Goal: Task Accomplishment & Management: Manage account settings

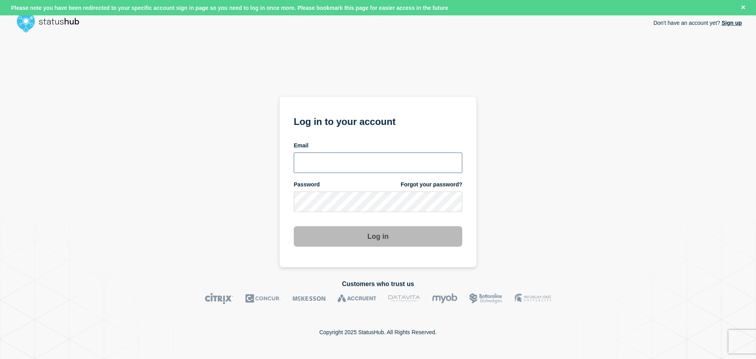
click at [440, 158] on input "email input" at bounding box center [378, 162] width 169 height 20
type input "jacques.fourie@kocho.co.uk"
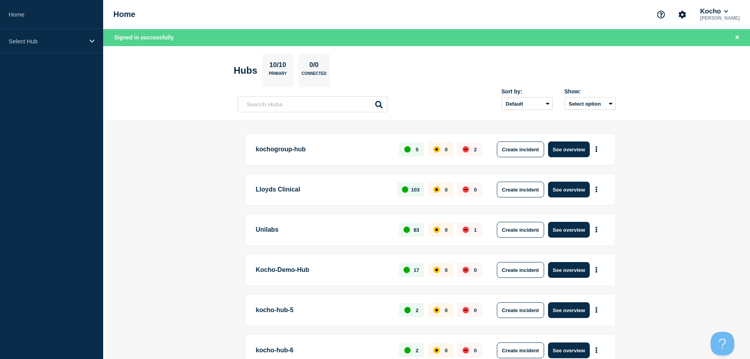
click at [217, 170] on main "kochogroup-hub 5 0 2 Create incident See overview Lloyds Clinical 103 0 0 Creat…" at bounding box center [426, 343] width 647 height 445
click at [686, 17] on icon "Account settings" at bounding box center [682, 14] width 7 height 7
click at [686, 57] on link "General Settings" at bounding box center [690, 56] width 44 height 7
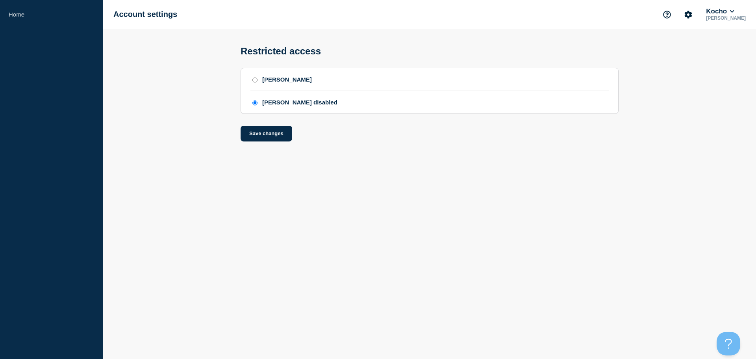
click at [267, 83] on div "SAML" at bounding box center [287, 79] width 50 height 7
click at [258, 83] on input "SAML" at bounding box center [254, 80] width 5 height 6
radio input "true"
radio input "false"
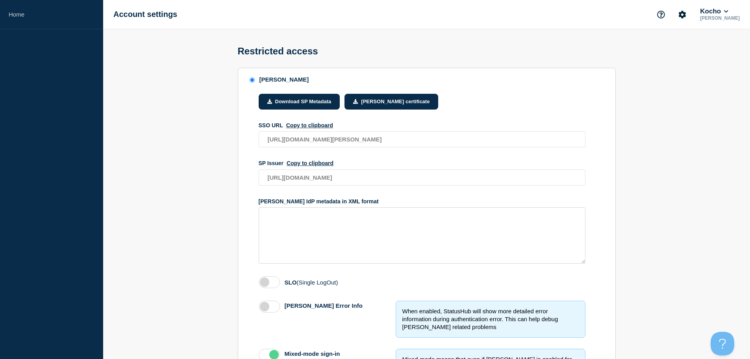
click at [707, 16] on p "Jacques Fourie" at bounding box center [720, 18] width 43 height 6
click at [730, 14] on button "Kocho" at bounding box center [714, 11] width 31 height 8
click at [564, 51] on div "Restricted access" at bounding box center [427, 48] width 396 height 39
click at [16, 15] on link "Home" at bounding box center [51, 14] width 103 height 29
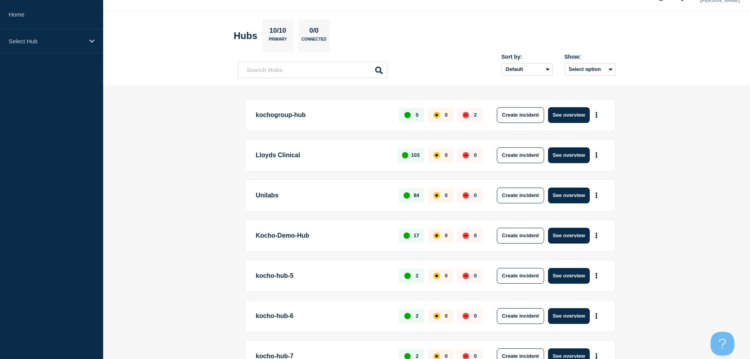
scroll to position [39, 0]
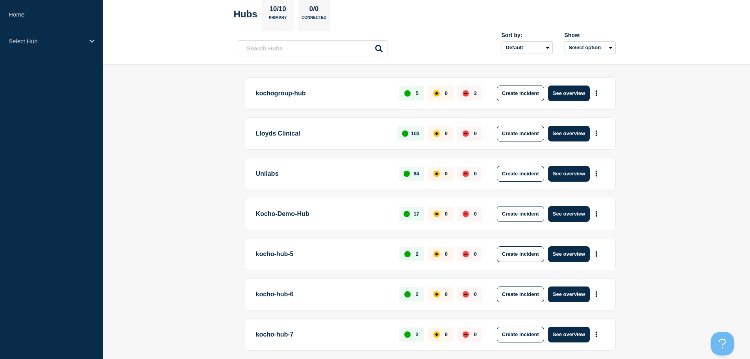
click at [341, 174] on p "Unilabs" at bounding box center [323, 174] width 134 height 16
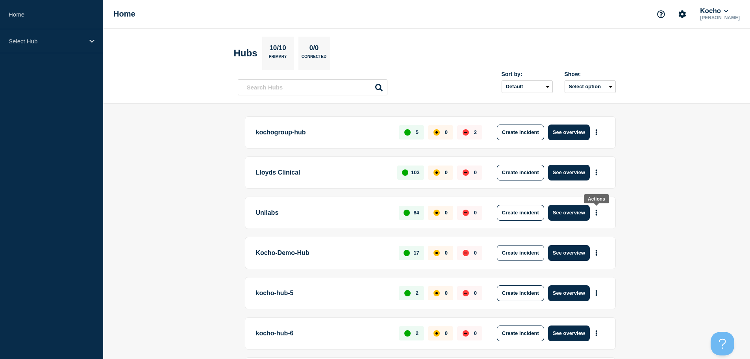
scroll to position [0, 0]
click at [684, 11] on icon "Account settings" at bounding box center [683, 15] width 8 height 8
click at [686, 57] on link "General Settings" at bounding box center [690, 56] width 44 height 7
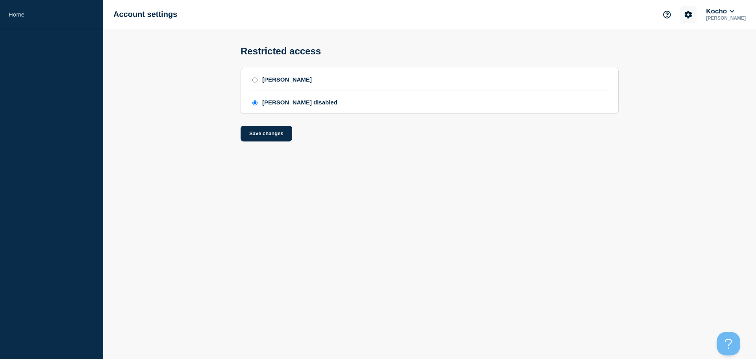
click at [692, 18] on icon "Account settings" at bounding box center [689, 15] width 8 height 8
click at [691, 46] on link "Team Members" at bounding box center [694, 46] width 41 height 7
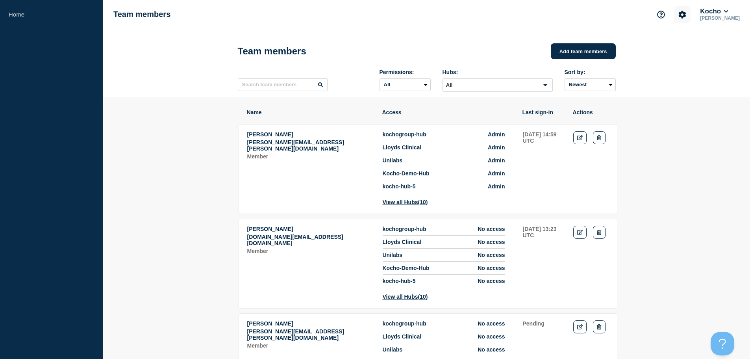
click at [691, 18] on button "Account settings" at bounding box center [682, 14] width 17 height 17
click at [727, 10] on button "Kocho" at bounding box center [714, 11] width 31 height 8
click at [719, 74] on link "User settings" at bounding box center [723, 75] width 35 height 7
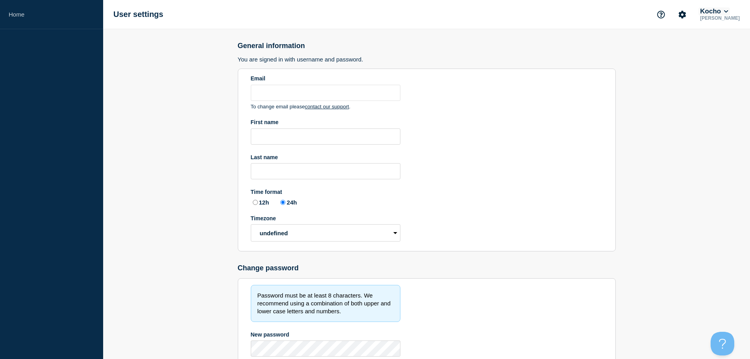
type input "jacques.fourie@kocho.co.uk"
type input "Jacques"
type input "Fourie"
radio input "true"
select select "hub"
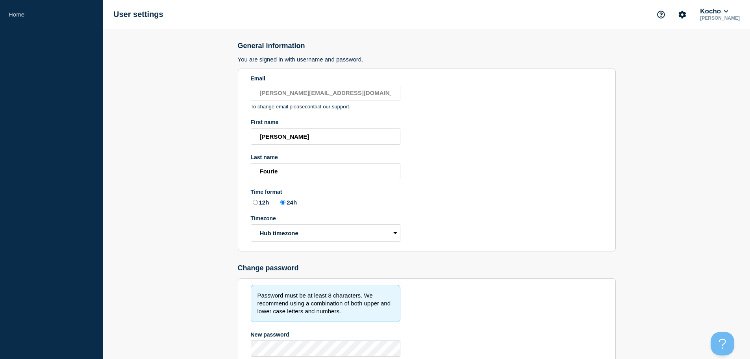
click at [738, 11] on div "Kocho" at bounding box center [720, 11] width 43 height 8
click at [730, 11] on button "Kocho" at bounding box center [714, 11] width 31 height 8
click at [717, 85] on link "Security" at bounding box center [716, 85] width 21 height 7
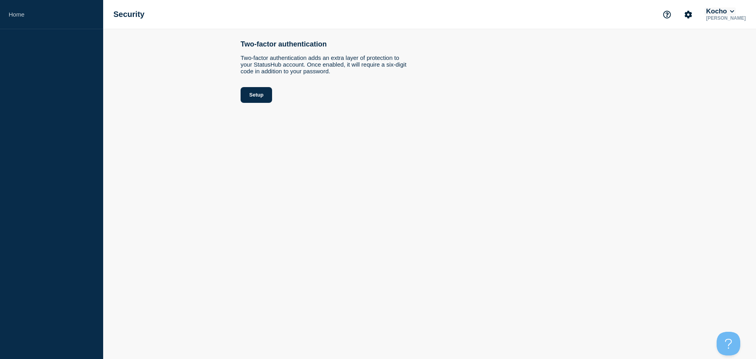
click at [734, 11] on button "Kocho" at bounding box center [720, 11] width 31 height 8
click at [671, 54] on main "Two-factor authentication Two-factor authentication adds an extra layer of prot…" at bounding box center [429, 66] width 653 height 74
click at [692, 17] on icon "Account settings" at bounding box center [688, 14] width 7 height 7
click at [730, 14] on button "Kocho" at bounding box center [720, 11] width 31 height 8
click at [692, 16] on icon "Account settings" at bounding box center [688, 14] width 7 height 7
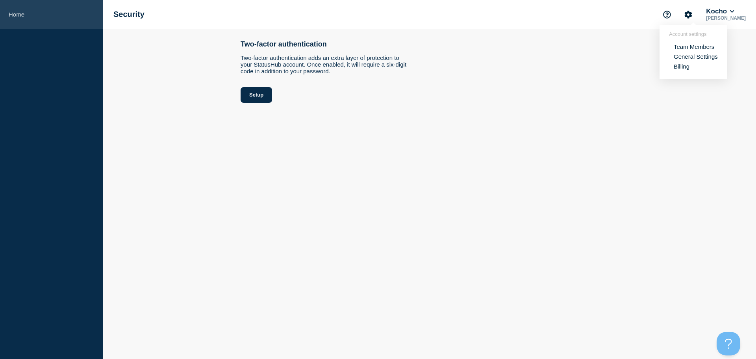
click at [1, 20] on link "Home" at bounding box center [51, 14] width 103 height 29
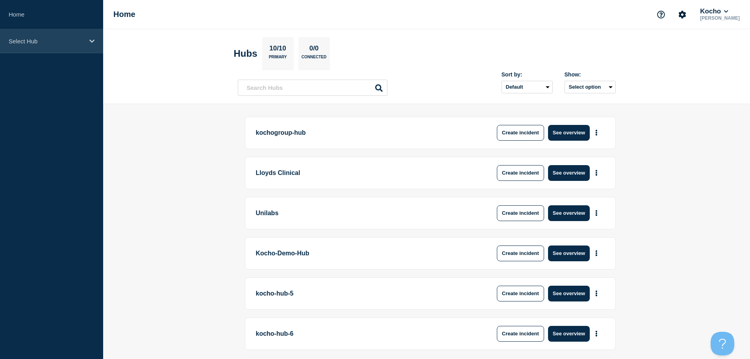
click at [31, 40] on p "Select Hub" at bounding box center [47, 41] width 76 height 7
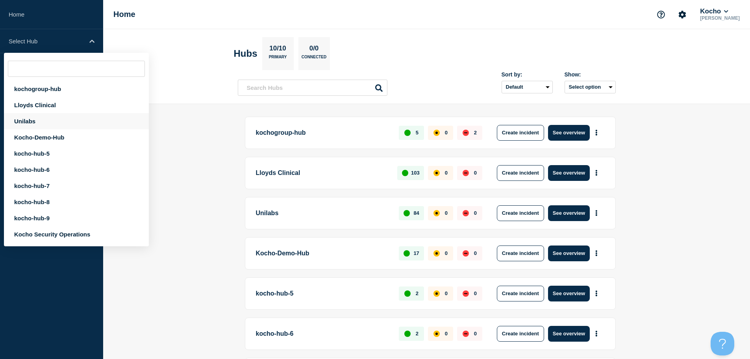
click at [37, 122] on div "Unilabs" at bounding box center [76, 121] width 145 height 16
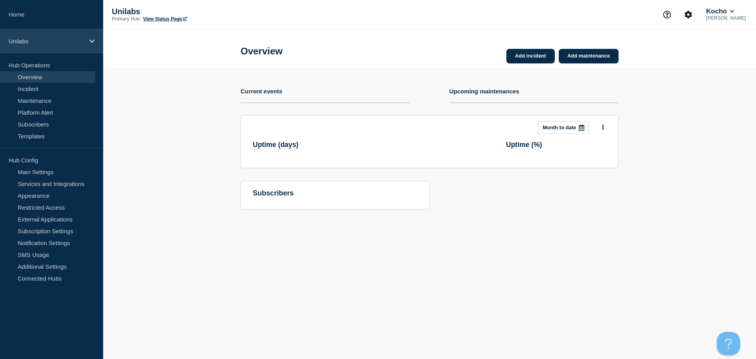
click at [92, 41] on icon at bounding box center [91, 40] width 5 height 3
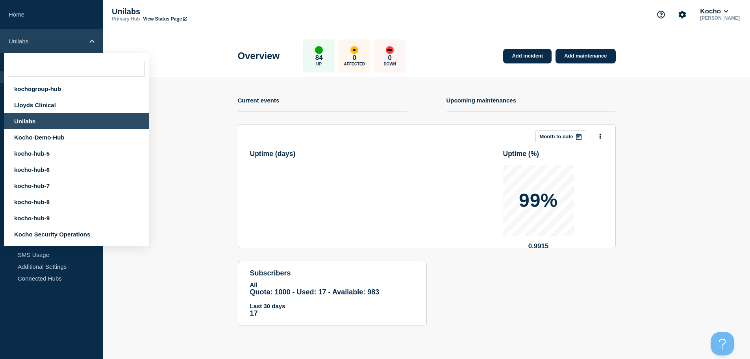
click at [92, 41] on icon at bounding box center [91, 41] width 5 height 6
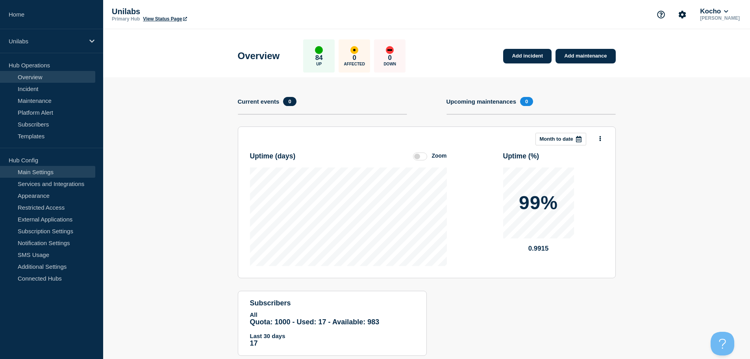
click at [36, 176] on link "Main Settings" at bounding box center [47, 172] width 95 height 12
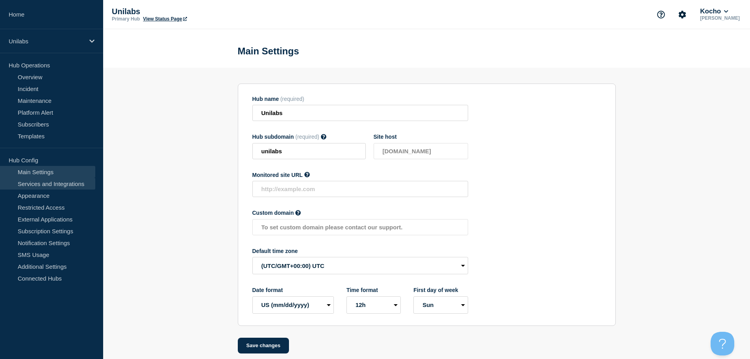
click at [36, 186] on link "Services and Integrations" at bounding box center [47, 184] width 95 height 12
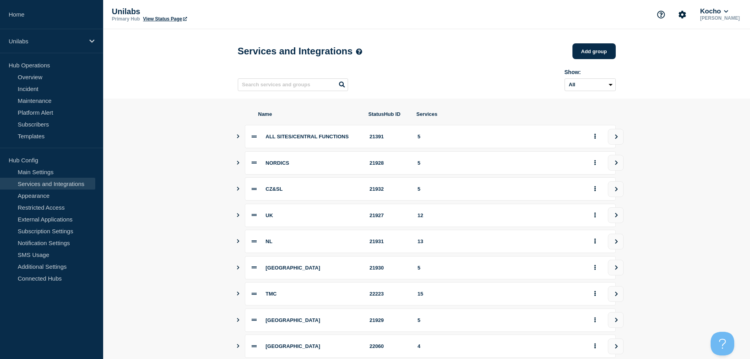
click at [234, 164] on section "Name StatusHub ID Services ALL SITES/CENTRAL FUNCTIONS 21391 5 NORDICS 21928 5 …" at bounding box center [426, 267] width 647 height 338
click at [237, 165] on icon "Show services" at bounding box center [238, 163] width 5 height 4
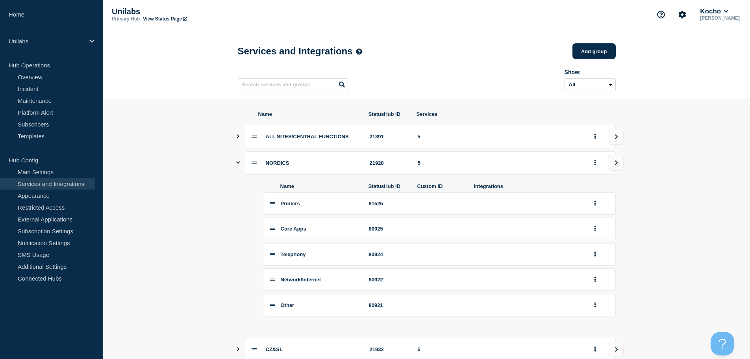
click at [237, 165] on icon "Show services" at bounding box center [238, 162] width 4 height 5
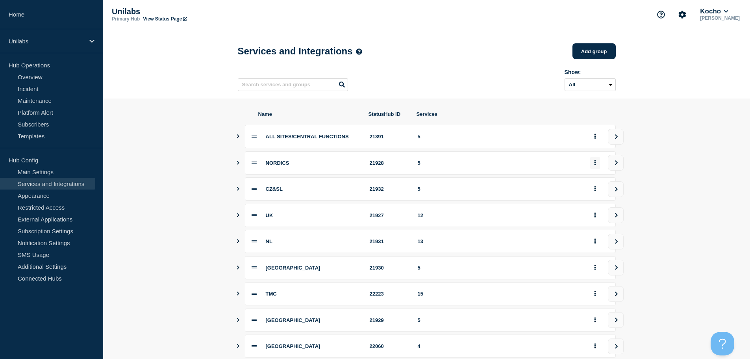
click at [597, 162] on button "group actions" at bounding box center [595, 163] width 10 height 12
click at [595, 182] on button "Edit" at bounding box center [599, 180] width 39 height 12
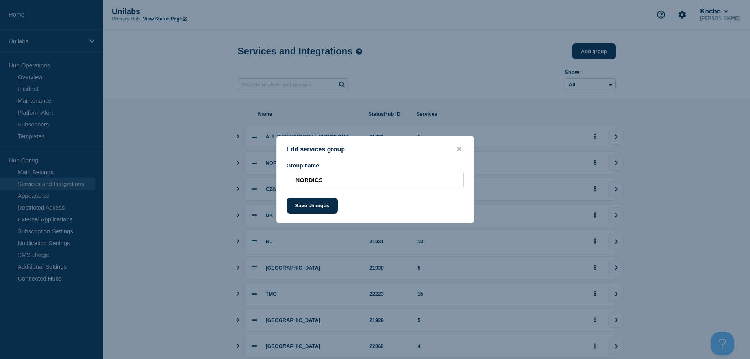
click at [462, 149] on button "close button" at bounding box center [459, 148] width 9 height 7
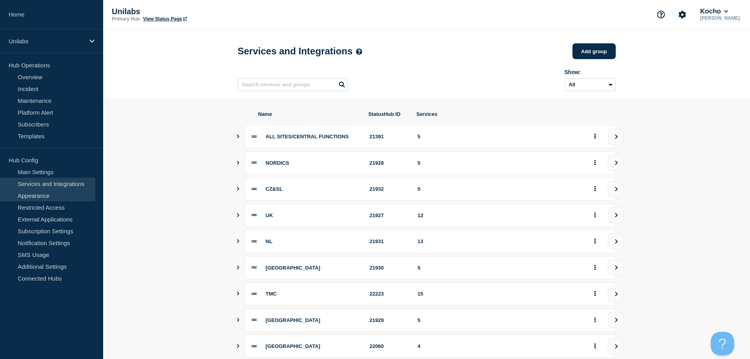
click at [32, 193] on link "Appearance" at bounding box center [47, 195] width 95 height 12
click at [34, 206] on link "Restricted Access" at bounding box center [47, 207] width 95 height 12
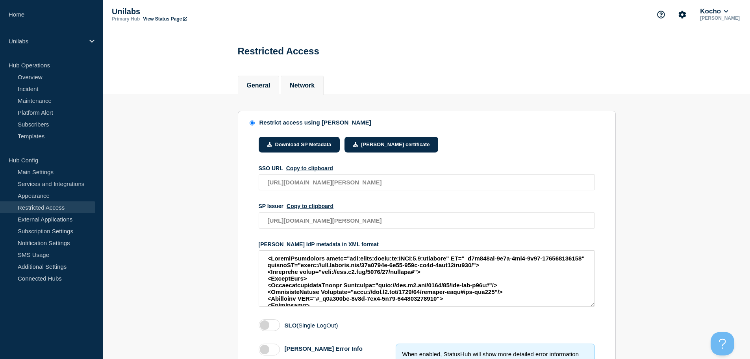
click at [312, 89] on button "Network" at bounding box center [302, 85] width 25 height 7
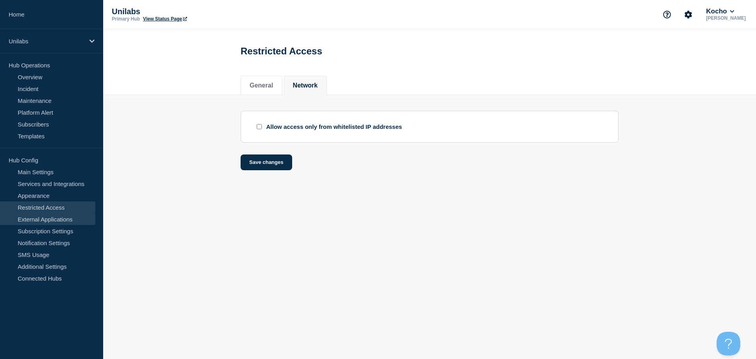
click at [47, 217] on link "External Applications" at bounding box center [47, 219] width 95 height 12
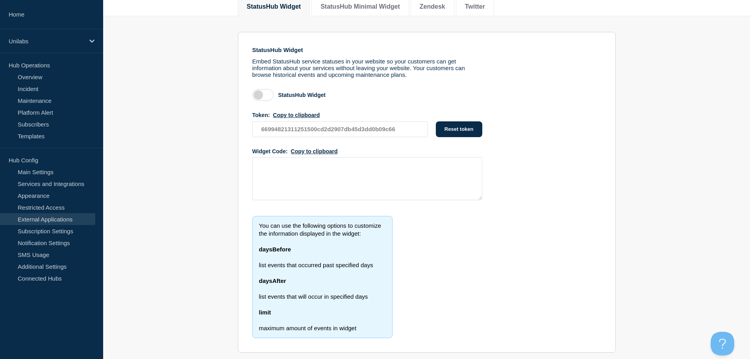
scroll to position [100, 0]
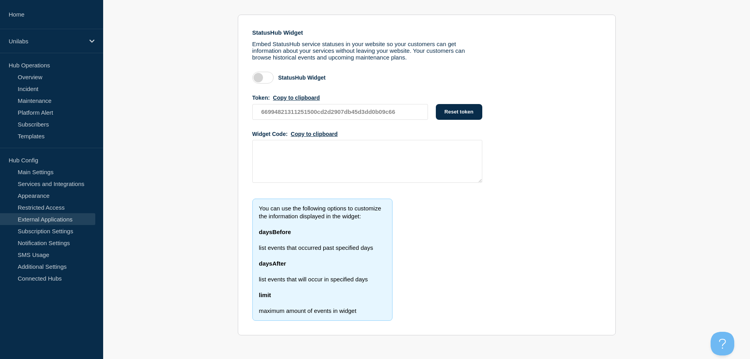
click at [186, 206] on section "StatusHub Widget Embed StatusHub service statuses in your website so your custo…" at bounding box center [426, 173] width 647 height 348
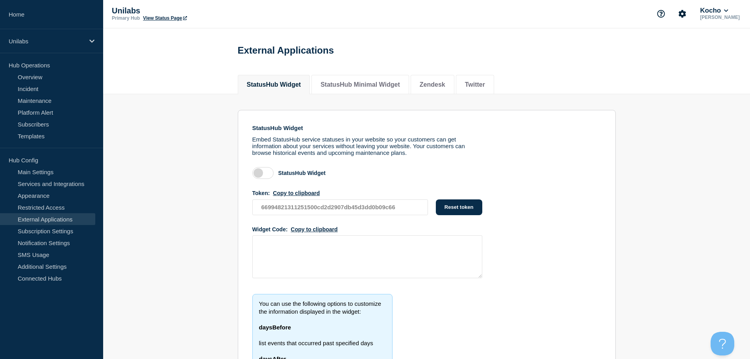
scroll to position [0, 0]
click at [357, 86] on button "StatusHub Minimal Widget" at bounding box center [361, 85] width 80 height 7
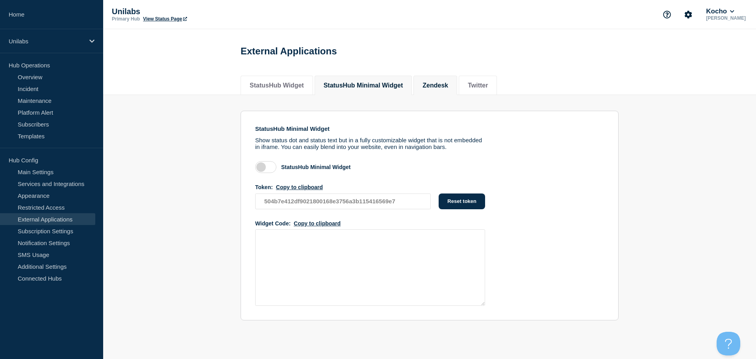
click at [447, 91] on li "Zendesk" at bounding box center [436, 85] width 44 height 19
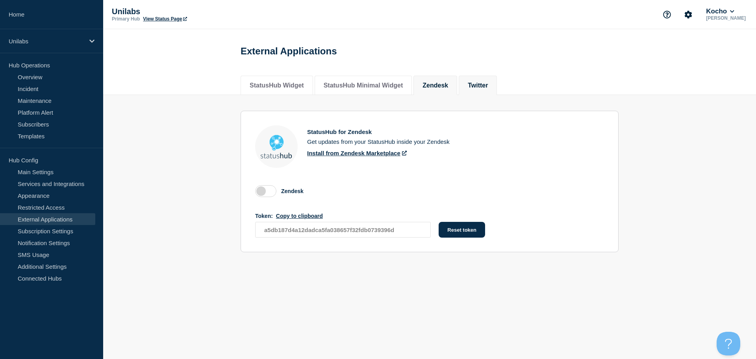
click at [488, 87] on button "Twitter" at bounding box center [478, 85] width 20 height 7
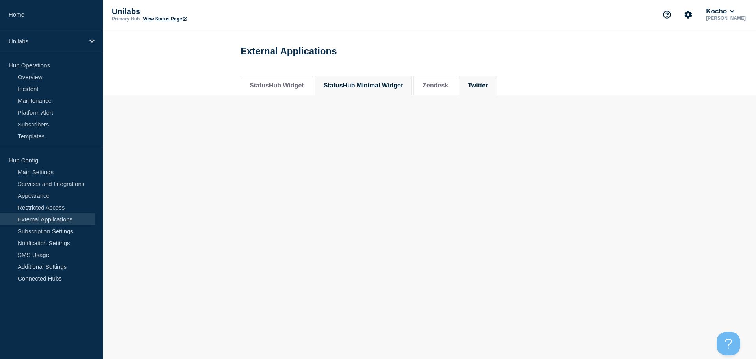
click at [391, 89] on button "StatusHub Minimal Widget" at bounding box center [364, 85] width 80 height 7
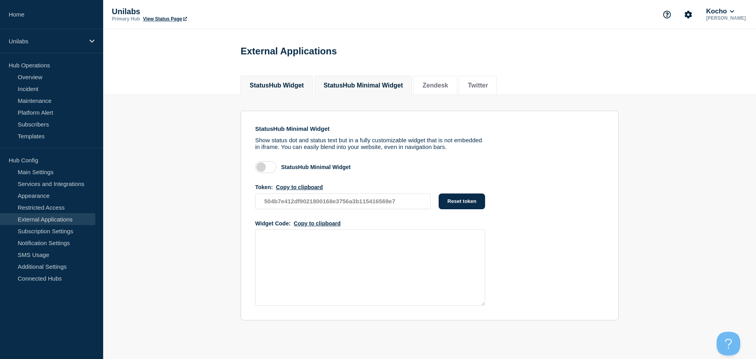
click at [266, 87] on button "StatusHub Widget" at bounding box center [277, 85] width 54 height 7
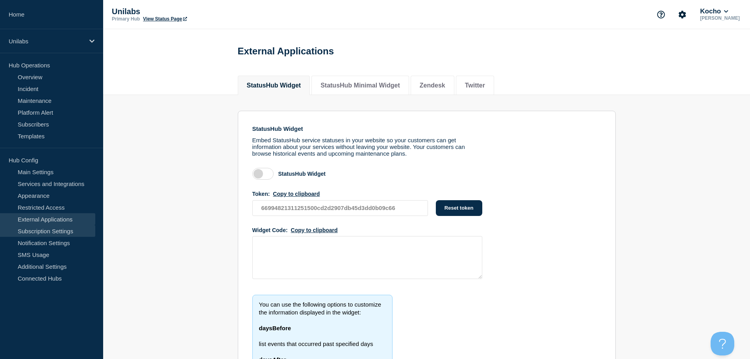
click at [44, 228] on link "Subscription Settings" at bounding box center [47, 231] width 95 height 12
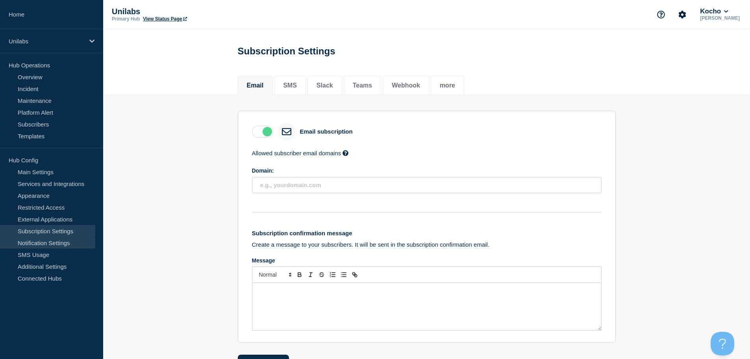
click at [41, 242] on link "Notification Settings" at bounding box center [47, 243] width 95 height 12
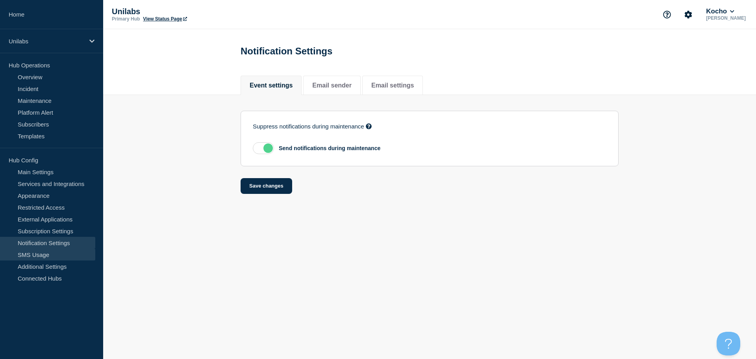
click at [33, 255] on link "SMS Usage" at bounding box center [47, 255] width 95 height 12
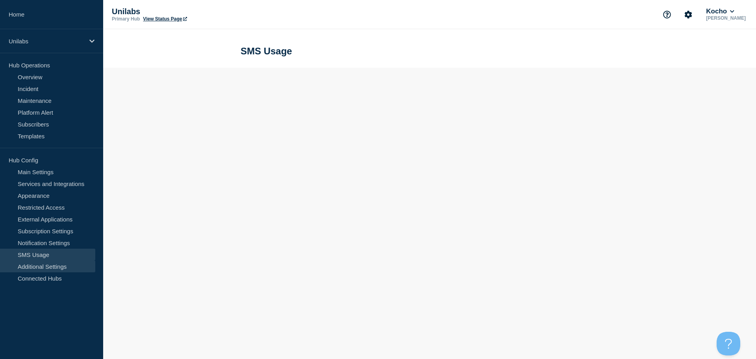
click at [32, 267] on link "Additional Settings" at bounding box center [47, 266] width 95 height 12
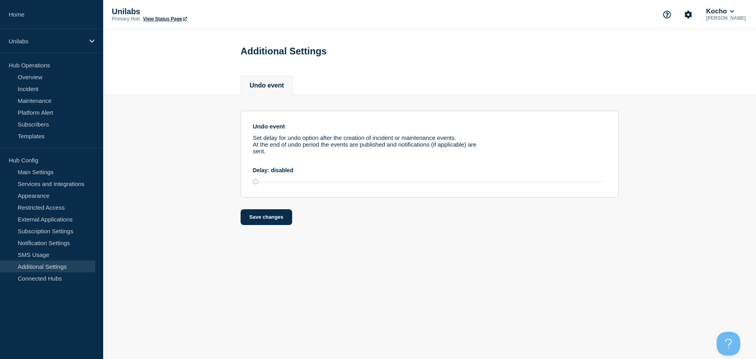
click at [32, 267] on link "Additional Settings" at bounding box center [47, 266] width 95 height 12
click at [32, 278] on link "Connected Hubs" at bounding box center [47, 278] width 95 height 12
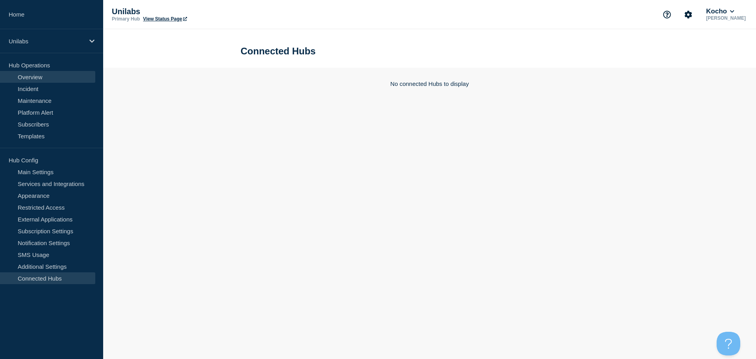
click at [30, 78] on link "Overview" at bounding box center [47, 77] width 95 height 12
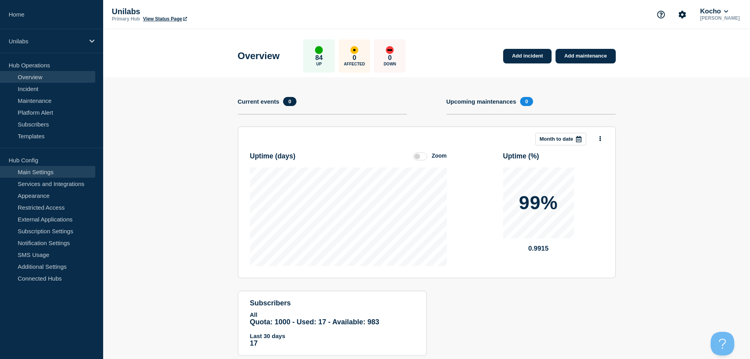
click at [30, 167] on link "Main Settings" at bounding box center [47, 172] width 95 height 12
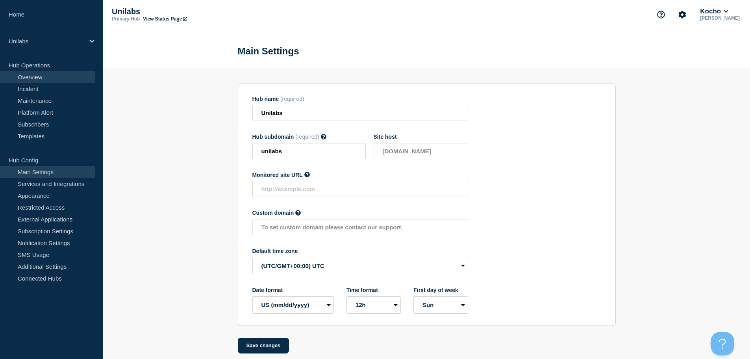
click at [30, 80] on link "Overview" at bounding box center [47, 77] width 95 height 12
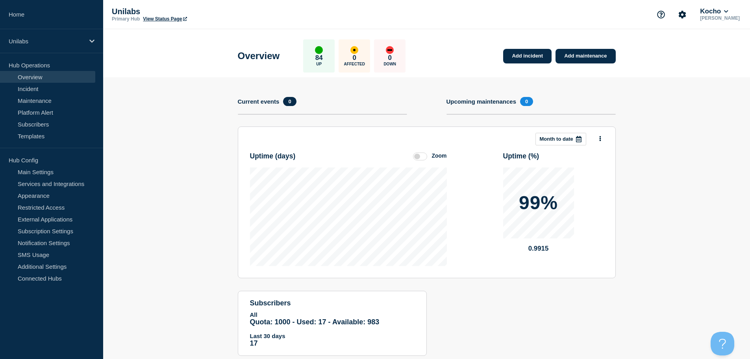
click at [167, 18] on link "View Status Page" at bounding box center [165, 19] width 44 height 6
click at [28, 125] on link "Subscribers" at bounding box center [47, 124] width 95 height 12
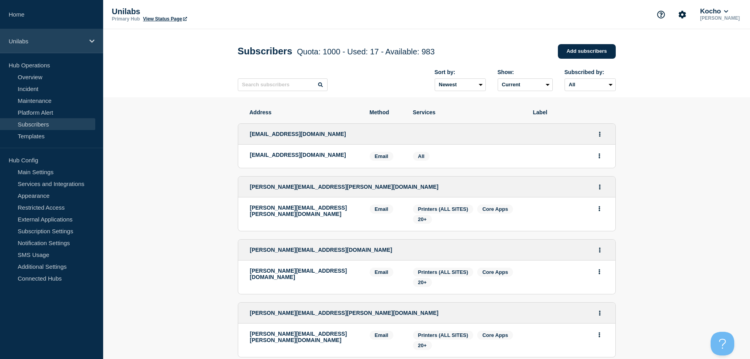
click at [95, 43] on div "Unilabs" at bounding box center [51, 41] width 103 height 24
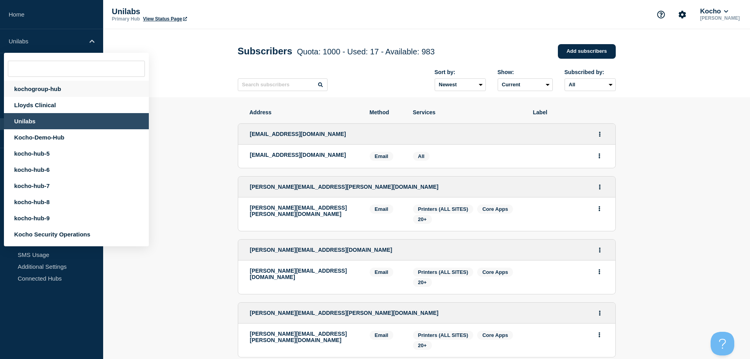
click at [56, 89] on div "kochogroup-hub" at bounding box center [76, 89] width 145 height 16
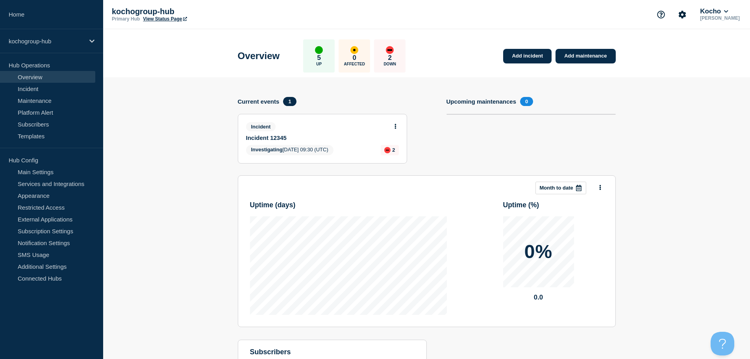
click at [175, 20] on link "View Status Page" at bounding box center [165, 19] width 44 height 6
click at [323, 56] on div "5 Up" at bounding box center [319, 55] width 32 height 33
click at [323, 51] on div "up" at bounding box center [319, 50] width 8 height 8
click at [56, 92] on link "Incident" at bounding box center [47, 89] width 95 height 12
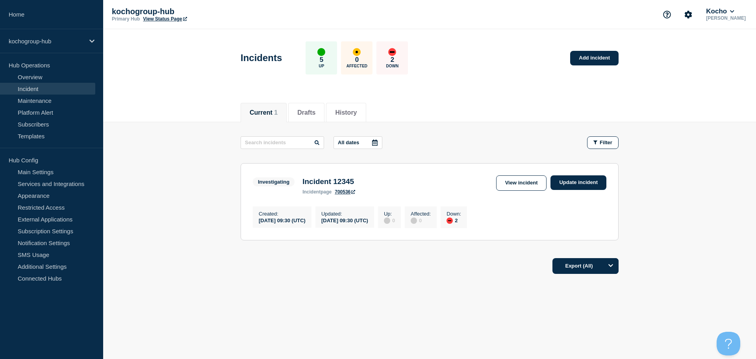
click at [461, 220] on div "2" at bounding box center [454, 220] width 15 height 7
click at [524, 183] on link "View incident" at bounding box center [521, 182] width 51 height 15
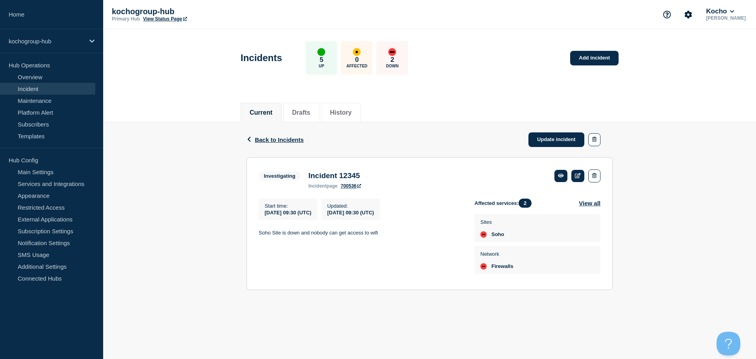
click at [357, 260] on div "Start time : 2025-08-11 09:30 (UTC) Updated : 2025-08-11 09:30 (UTC) Soho Site …" at bounding box center [367, 238] width 216 height 79
click at [277, 140] on span "Back to Incidents" at bounding box center [279, 139] width 49 height 7
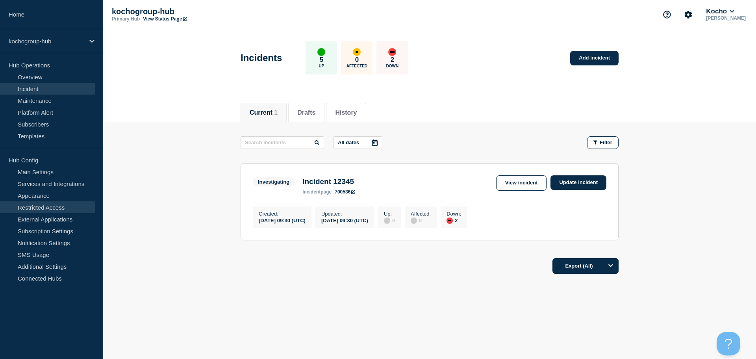
click at [44, 205] on link "Restricted Access" at bounding box center [47, 207] width 95 height 12
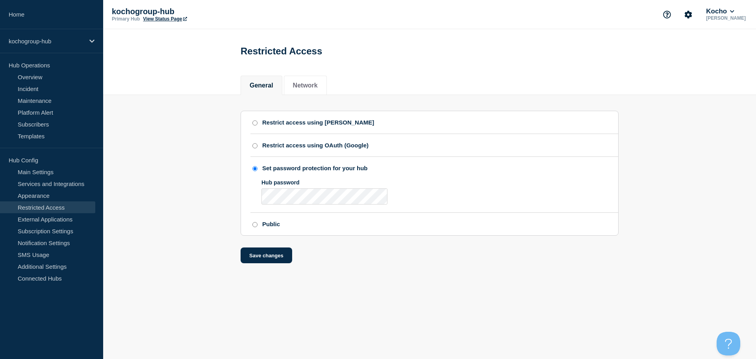
click at [436, 255] on div "Restrict access using SAML Restrict access using OAuth (Google) Set password pr…" at bounding box center [430, 187] width 378 height 153
drag, startPoint x: 113, startPoint y: 13, endPoint x: 182, endPoint y: 11, distance: 68.9
click at [182, 11] on div "kochogroup-hub Primary Hub View Status Page Kocho Jacques Fourie" at bounding box center [429, 14] width 653 height 29
copy p "kochogroup-hub"
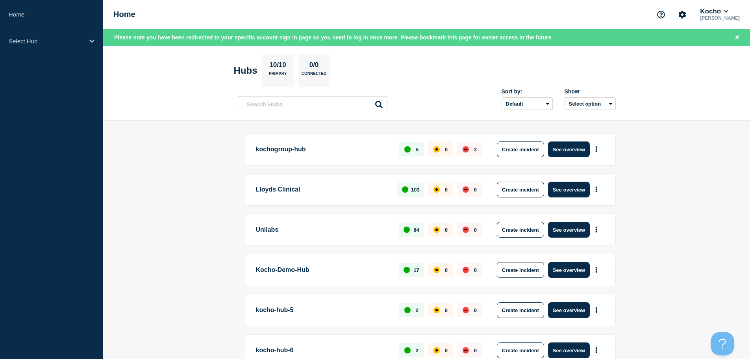
click at [294, 154] on p "kochogroup-hub" at bounding box center [323, 149] width 134 height 16
click at [596, 150] on icon "More actions" at bounding box center [597, 149] width 2 height 6
click at [605, 185] on link "View Status Page" at bounding box center [596, 183] width 58 height 7
